Goal: Information Seeking & Learning: Learn about a topic

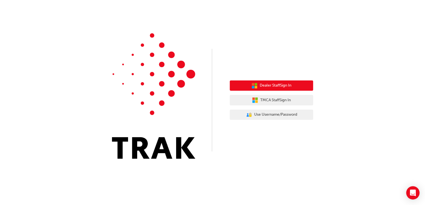
click at [277, 84] on span "Dealer Staff Sign In" at bounding box center [276, 85] width 32 height 6
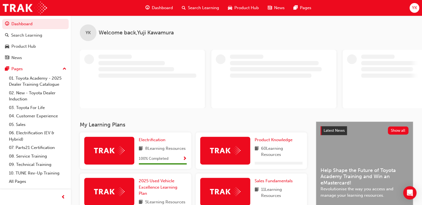
click at [195, 6] on span "Search Learning" at bounding box center [203, 8] width 31 height 6
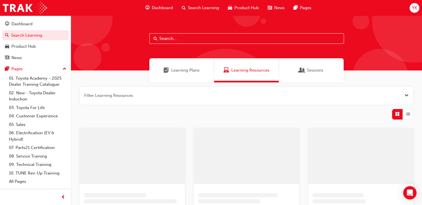
click at [191, 40] on input "text" at bounding box center [246, 38] width 194 height 11
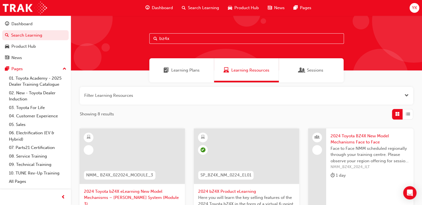
type input "bz4x"
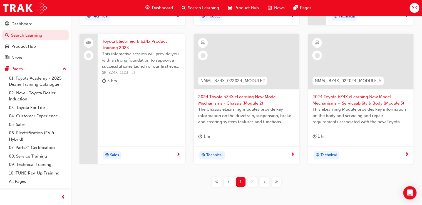
scroll to position [260, 0]
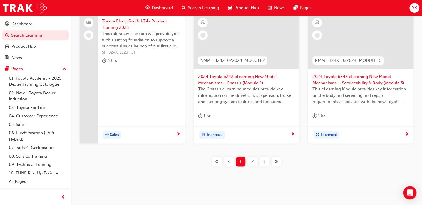
click at [254, 157] on div "2" at bounding box center [252, 162] width 10 height 10
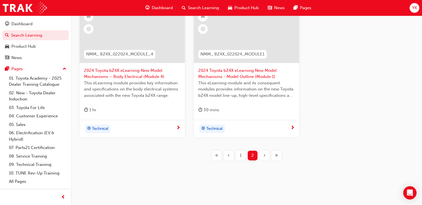
click at [242, 155] on div "1" at bounding box center [240, 156] width 10 height 10
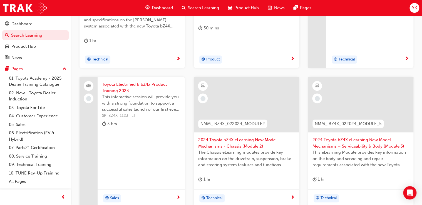
scroll to position [210, 0]
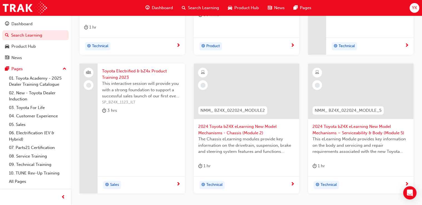
click at [122, 69] on span "Toyota Electrified & bZ4x Product Training 2023" at bounding box center [141, 74] width 78 height 12
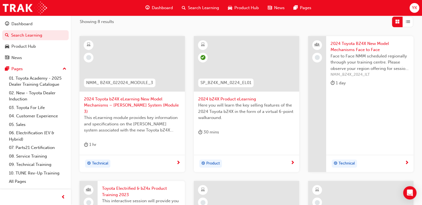
scroll to position [82, 0]
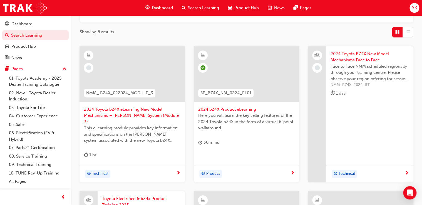
click at [221, 110] on span "2024 bZ4X Product eLearning" at bounding box center [246, 109] width 96 height 6
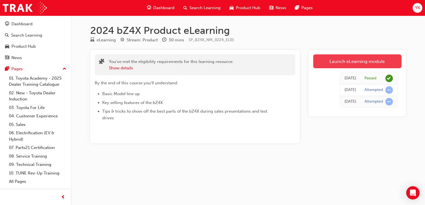
click at [341, 59] on link "Launch eLearning module" at bounding box center [357, 61] width 88 height 14
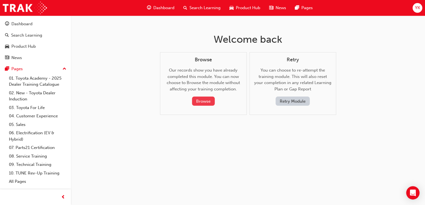
click at [209, 102] on button "Browse" at bounding box center [203, 101] width 23 height 9
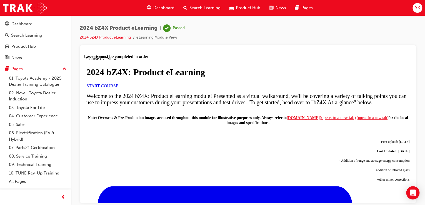
scroll to position [22, 0]
click at [118, 88] on link "START COURSE" at bounding box center [102, 85] width 32 height 5
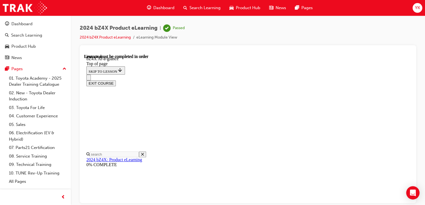
scroll to position [0, 0]
